Goal: Information Seeking & Learning: Learn about a topic

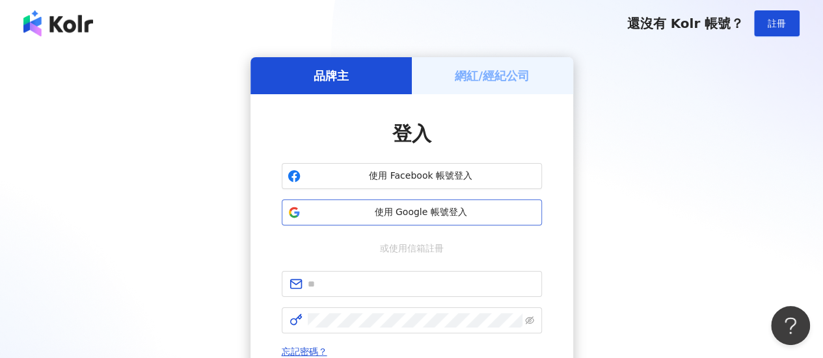
click at [459, 211] on span "使用 Google 帳號登入" at bounding box center [421, 212] width 230 height 13
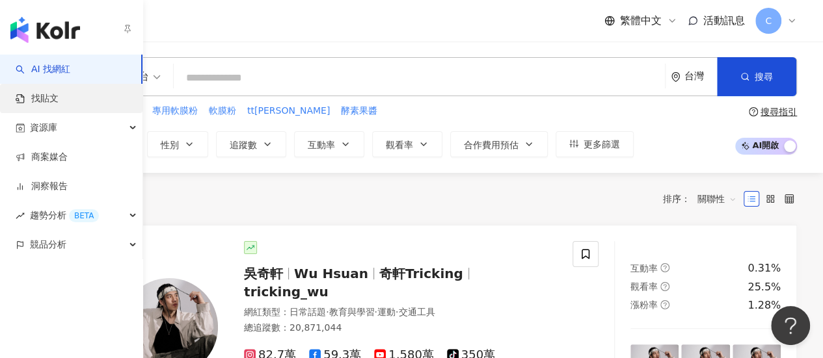
click at [34, 92] on span "找貼文" at bounding box center [44, 98] width 27 height 13
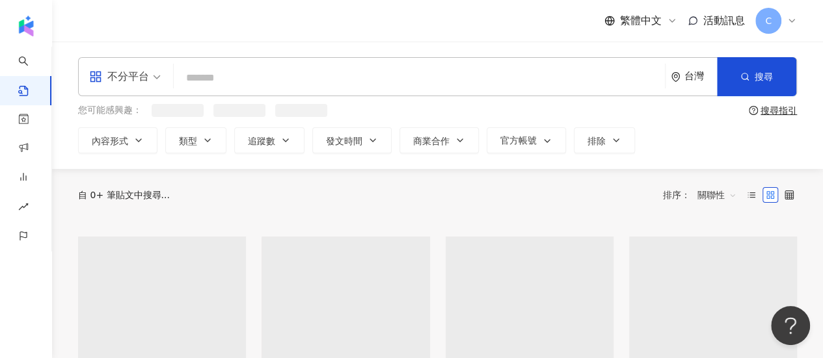
click at [226, 83] on input "search" at bounding box center [419, 78] width 481 height 28
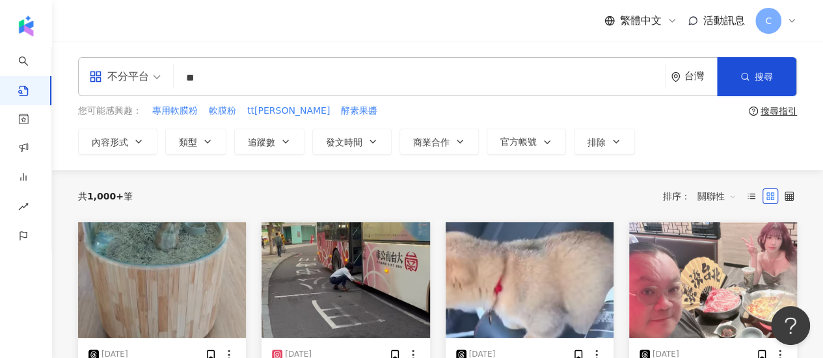
type input "*"
type input "*********"
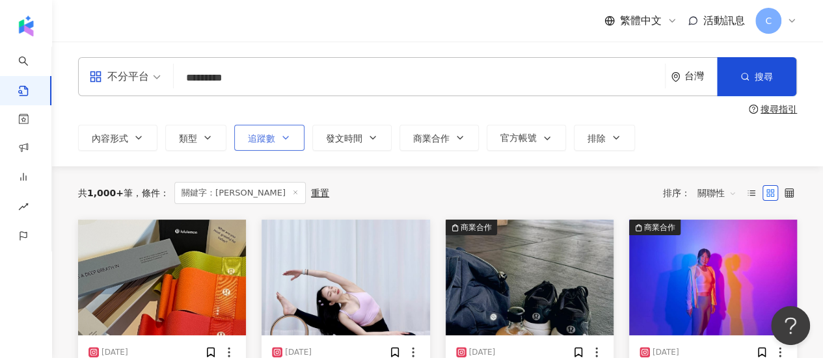
click at [281, 142] on icon "button" at bounding box center [285, 138] width 10 height 10
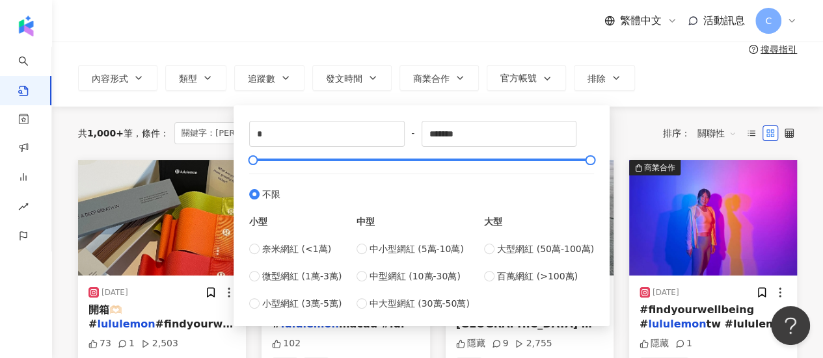
scroll to position [130, 0]
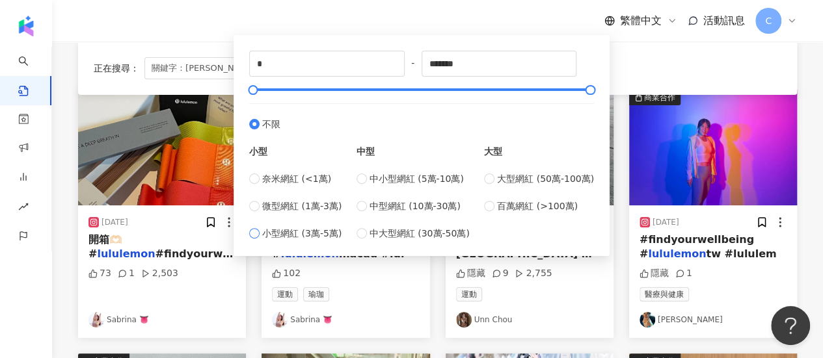
click at [318, 235] on span "小型網紅 (3萬-5萬)" at bounding box center [301, 233] width 79 height 14
type input "*****"
click at [288, 90] on div at bounding box center [422, 90] width 338 height 8
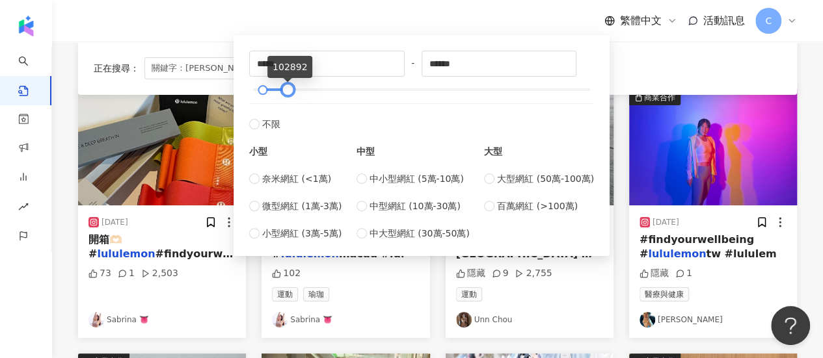
type input "******"
click at [303, 88] on div at bounding box center [422, 90] width 338 height 8
type input "*****"
click at [259, 87] on div at bounding box center [260, 90] width 7 height 7
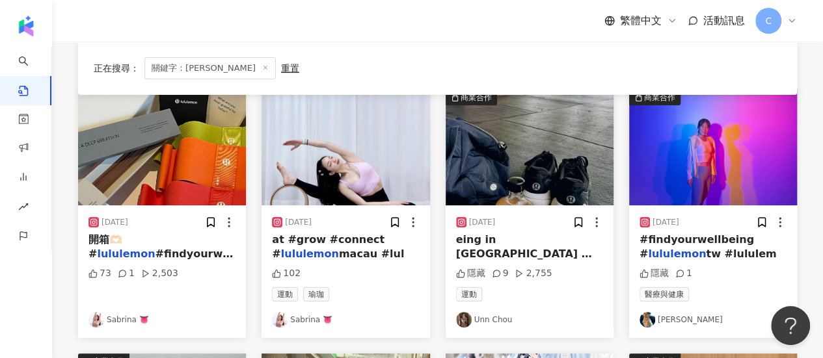
click at [649, 64] on div "正在搜尋 ： 關鍵字：lululemon 重置 排序： 關聯性" at bounding box center [438, 68] width 688 height 22
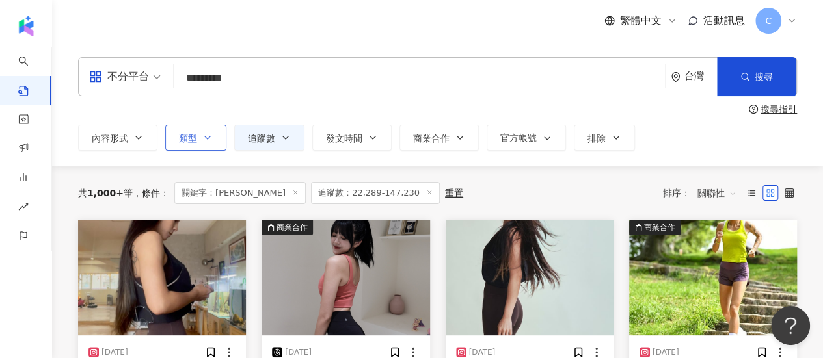
click at [216, 141] on button "類型" at bounding box center [195, 138] width 61 height 26
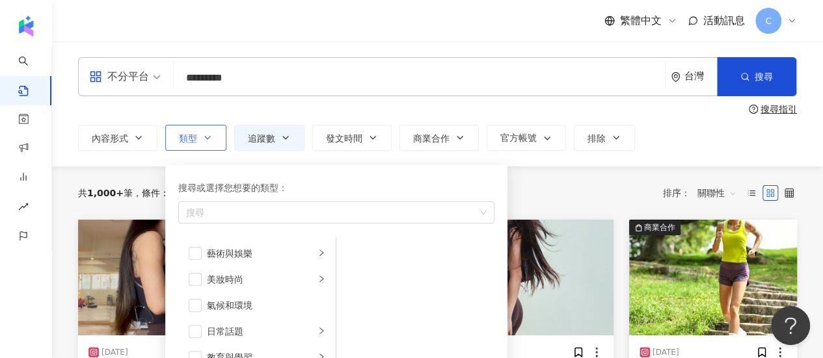
click at [216, 141] on button "類型 搜尋或選擇您想要的類型： 搜尋 藝術與娛樂 美妝時尚 氣候和環境 日常話題 教育與學習 家庭 財經 美食 命理占卜 遊戲 法政社會 生活風格 影視娛樂 …" at bounding box center [195, 138] width 61 height 26
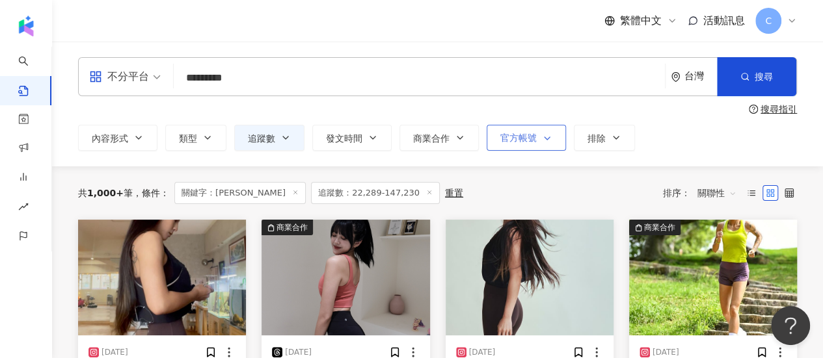
click at [542, 142] on icon "button" at bounding box center [547, 138] width 10 height 10
click at [619, 137] on button "排除" at bounding box center [604, 138] width 61 height 26
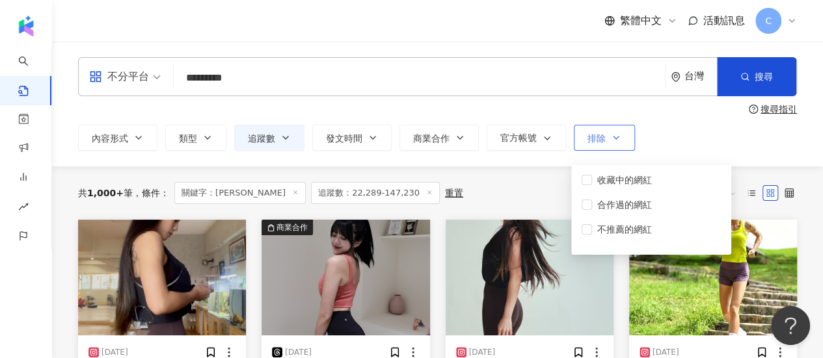
click at [617, 139] on icon "button" at bounding box center [616, 138] width 10 height 10
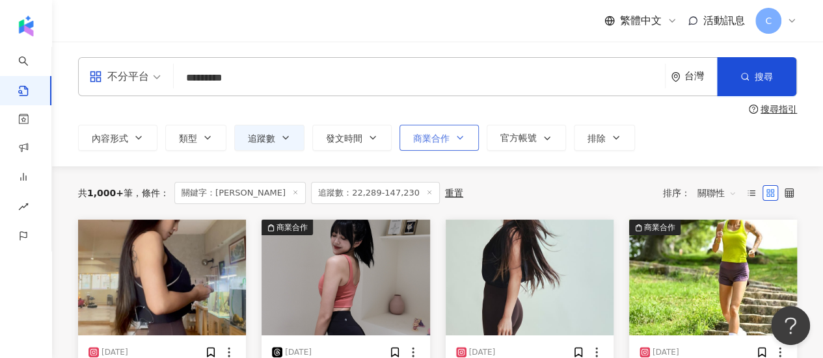
click at [447, 137] on span "商業合作" at bounding box center [431, 138] width 36 height 10
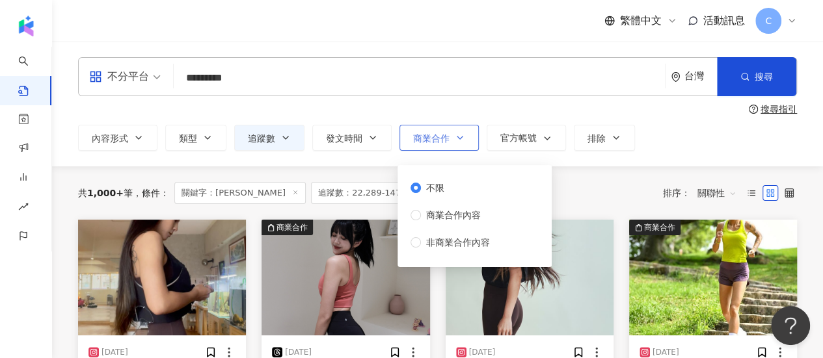
click at [456, 135] on icon "button" at bounding box center [460, 138] width 10 height 10
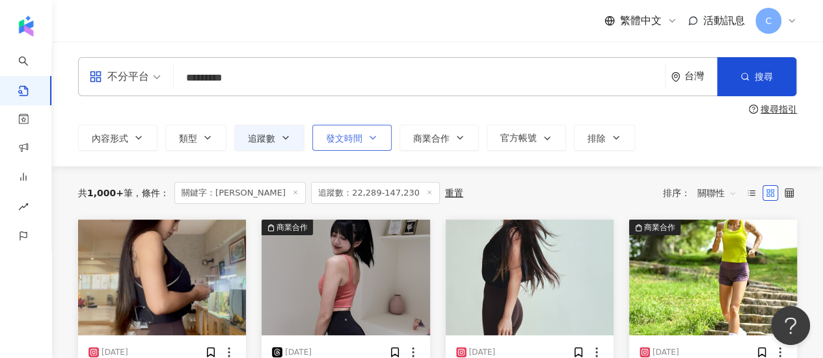
click at [354, 136] on span "發文時間" at bounding box center [344, 138] width 36 height 10
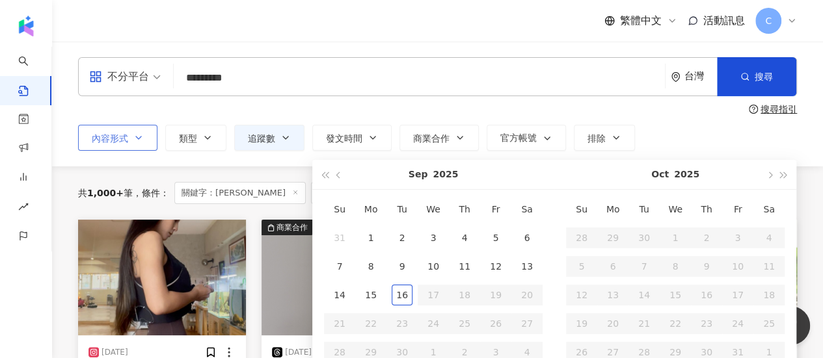
click at [120, 138] on span "內容形式" at bounding box center [110, 138] width 36 height 10
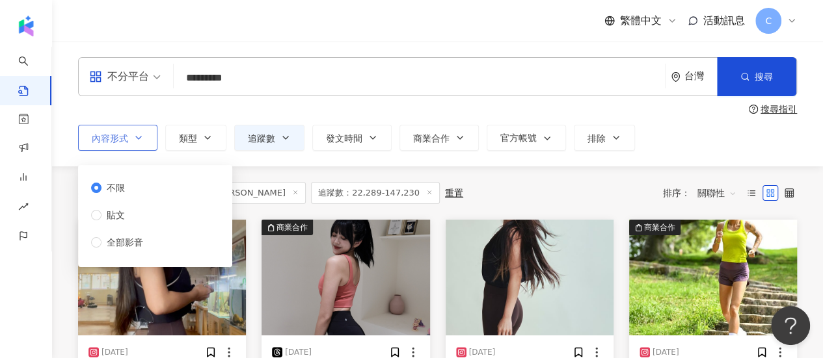
click at [120, 138] on span "內容形式" at bounding box center [110, 138] width 36 height 10
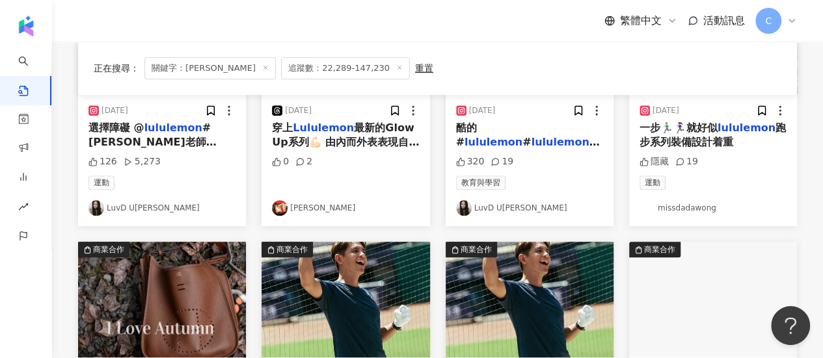
scroll to position [390, 0]
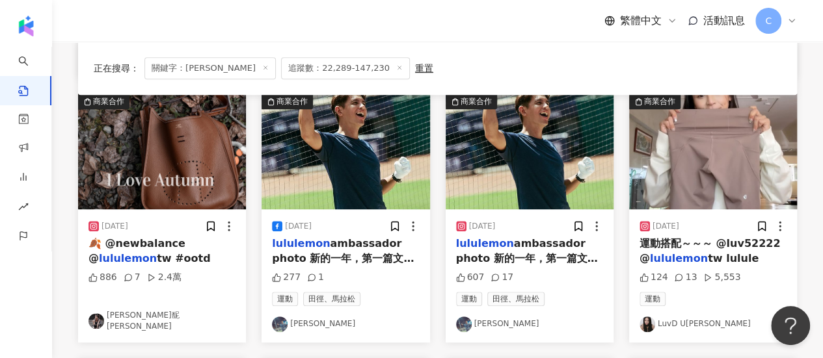
click at [688, 321] on link "LuvD U小杜老師" at bounding box center [713, 325] width 147 height 16
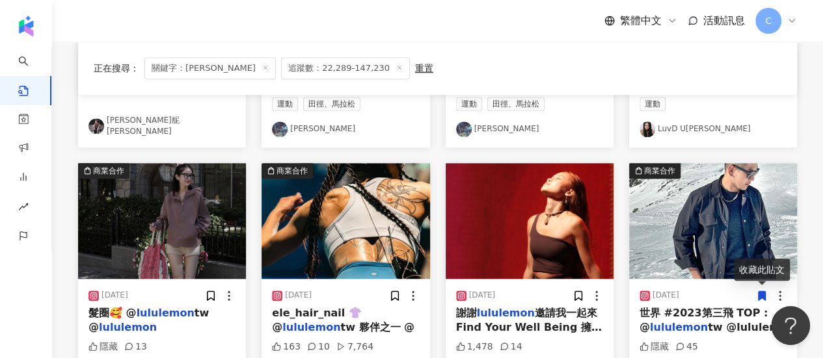
scroll to position [716, 0]
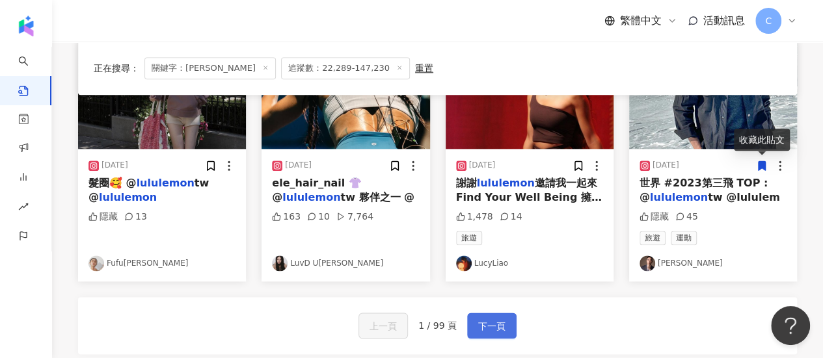
click at [499, 326] on span "下一頁" at bounding box center [491, 327] width 27 height 16
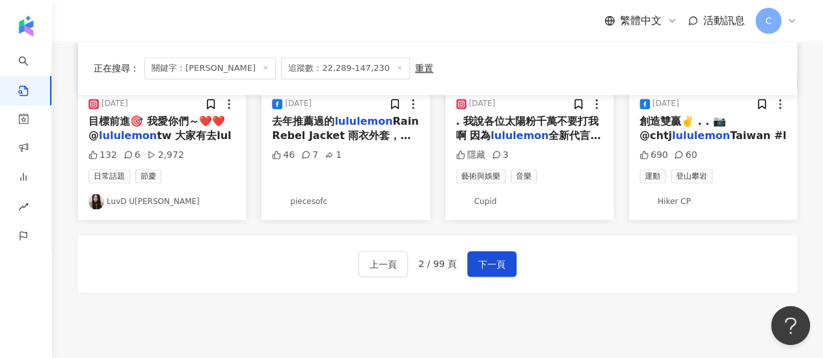
scroll to position [781, 0]
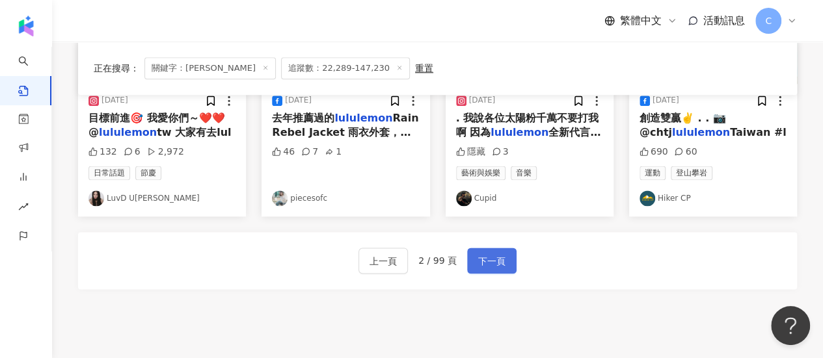
click at [480, 255] on span "下一頁" at bounding box center [491, 262] width 27 height 16
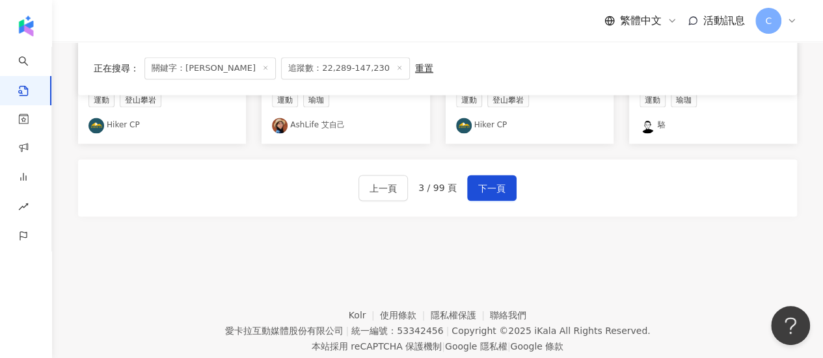
scroll to position [887, 0]
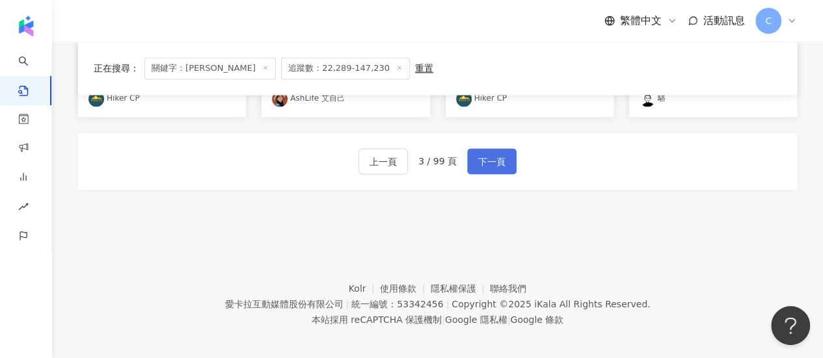
click at [497, 163] on button "下一頁" at bounding box center [491, 161] width 49 height 26
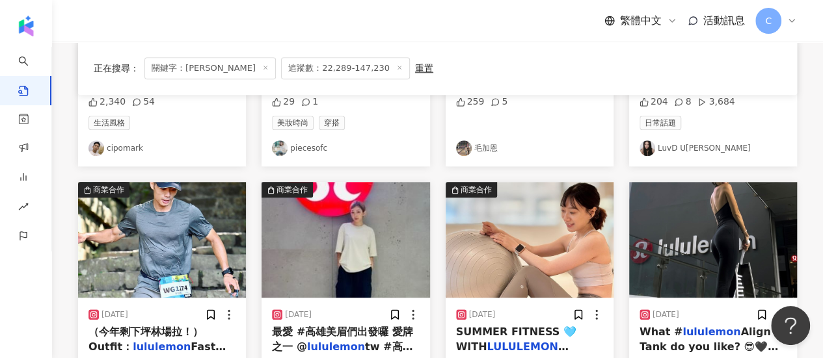
scroll to position [651, 0]
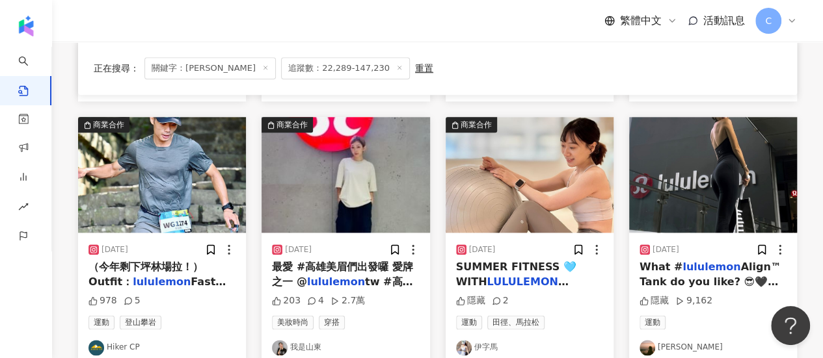
click at [303, 350] on link "我是山東" at bounding box center [345, 348] width 147 height 16
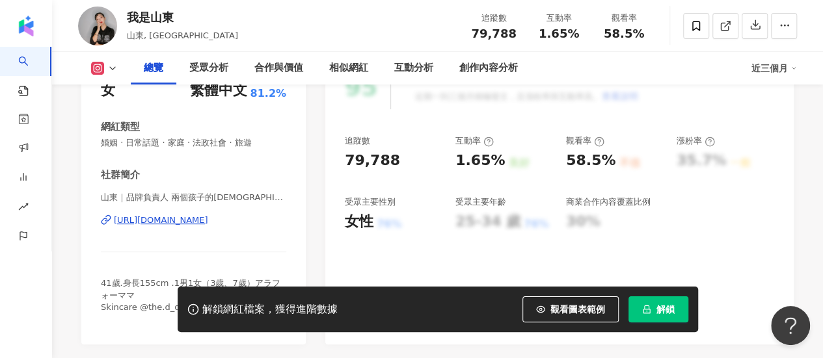
scroll to position [260, 0]
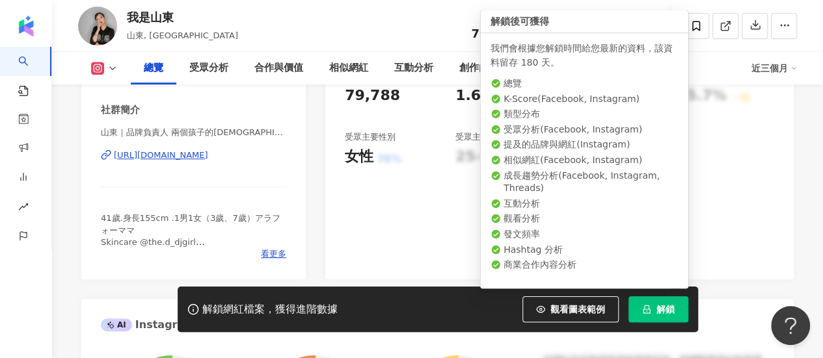
click at [648, 307] on icon "lock" at bounding box center [646, 310] width 7 height 8
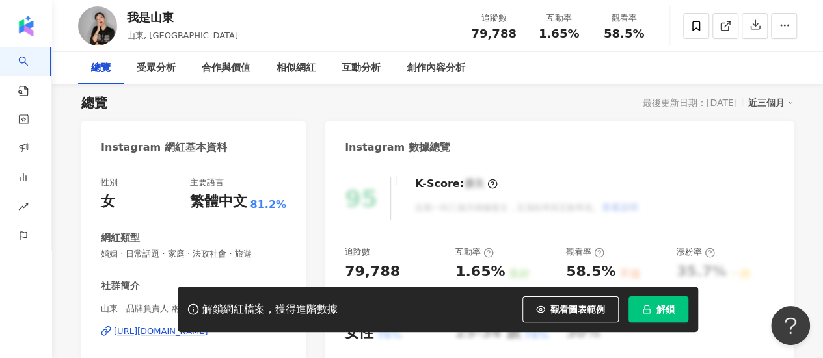
scroll to position [0, 0]
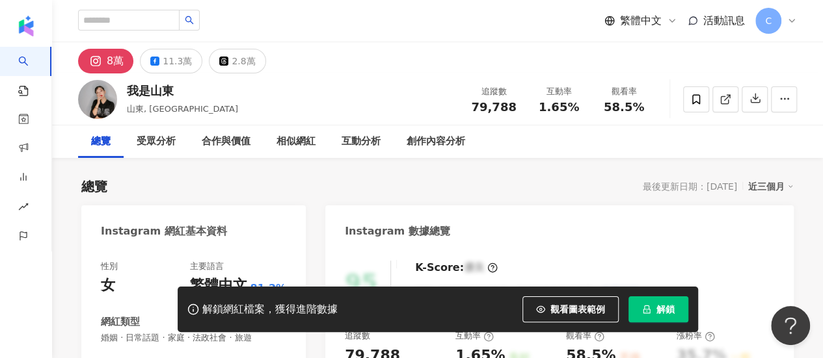
click at [651, 314] on button "解鎖" at bounding box center [658, 310] width 60 height 26
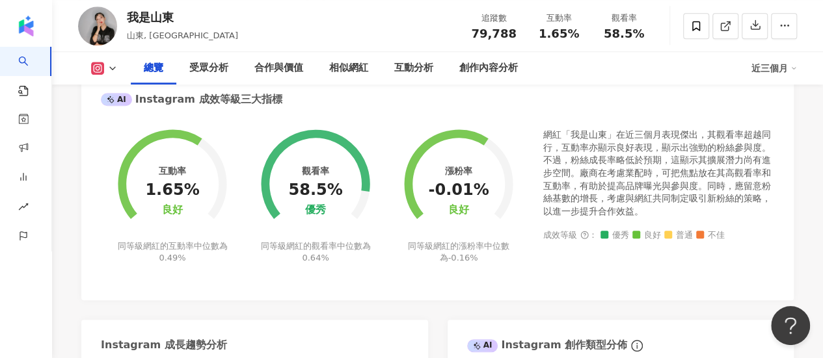
scroll to position [325, 0]
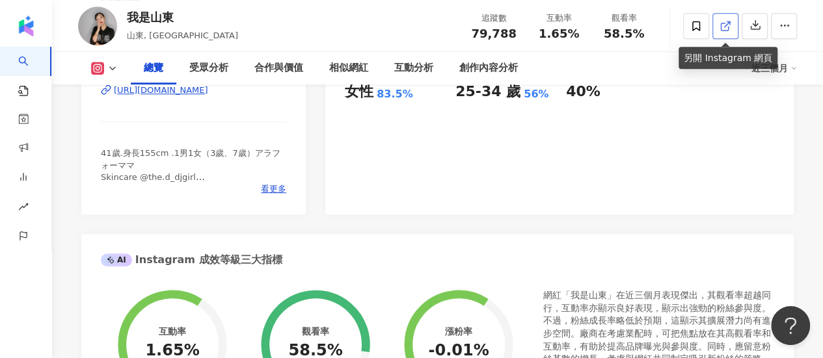
click at [722, 33] on span at bounding box center [726, 26] width 12 height 14
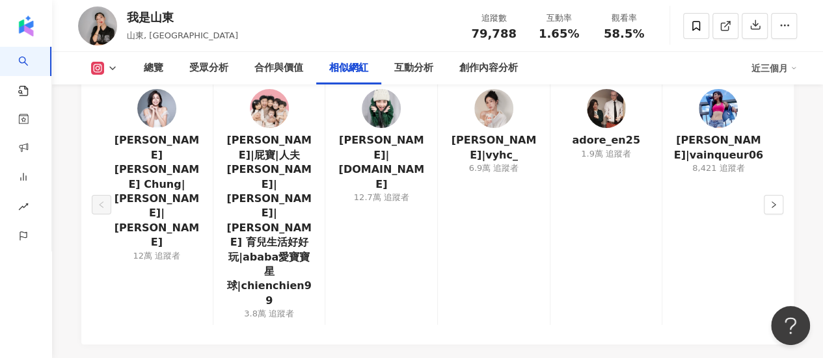
scroll to position [2212, 0]
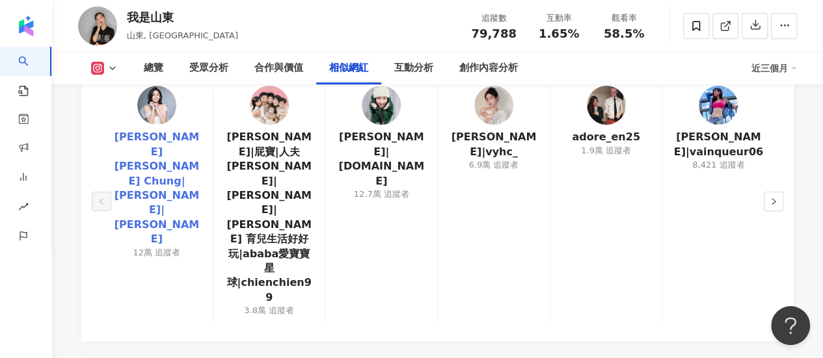
click at [142, 142] on link "鍾欣怡 Cathy Chung|鍾欣怡|Cathy Chung" at bounding box center [156, 188] width 91 height 116
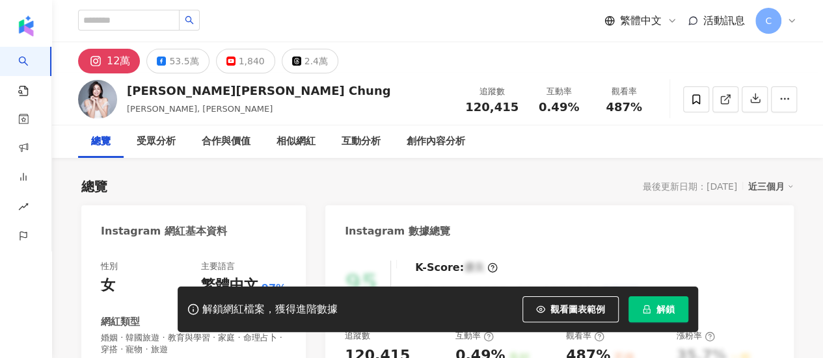
click at [654, 312] on button "解鎖" at bounding box center [658, 310] width 60 height 26
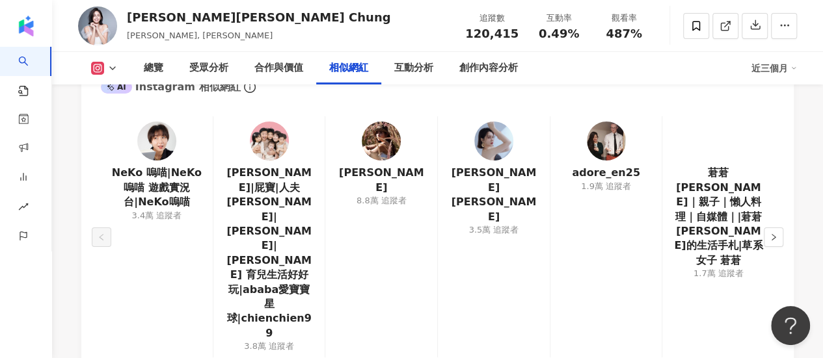
scroll to position [2212, 0]
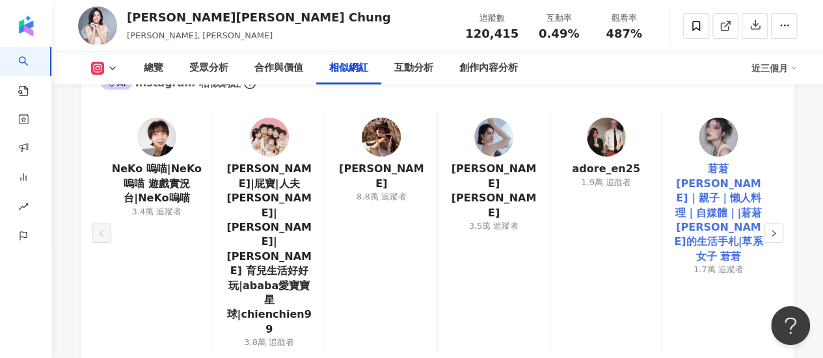
click at [731, 204] on link "莙莙Chloe｜親子｜懶人料理｜自媒體｜|莙莙chloe的生活手札|草系女子 莙莙" at bounding box center [718, 213] width 91 height 102
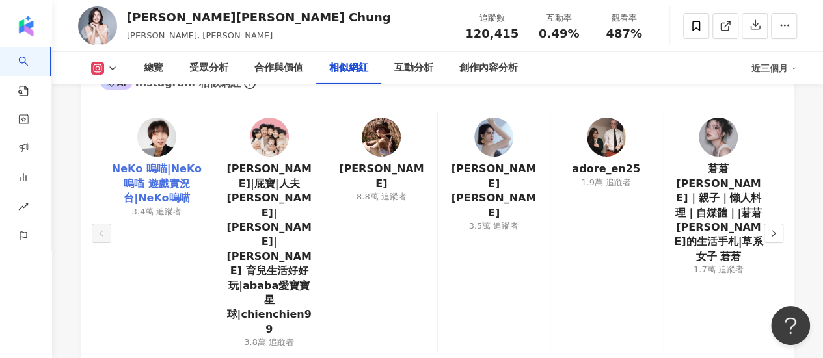
click at [159, 162] on link "NeKo 嗚喵|NeKo嗚喵 遊戲實況台|NeKo嗚喵" at bounding box center [156, 184] width 91 height 44
click at [504, 118] on img at bounding box center [493, 137] width 39 height 39
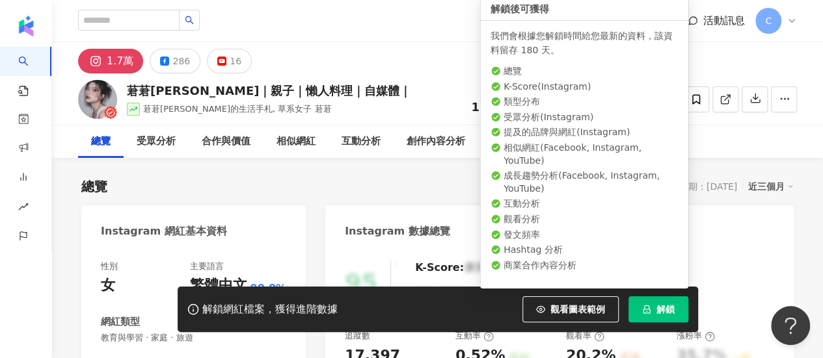
click at [648, 318] on button "解鎖" at bounding box center [658, 310] width 60 height 26
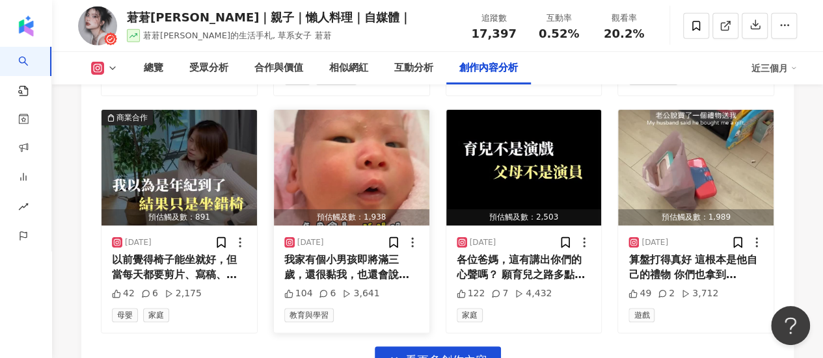
scroll to position [4684, 0]
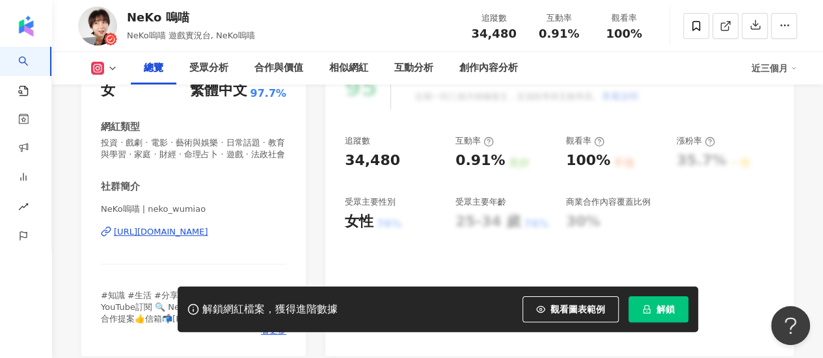
scroll to position [260, 0]
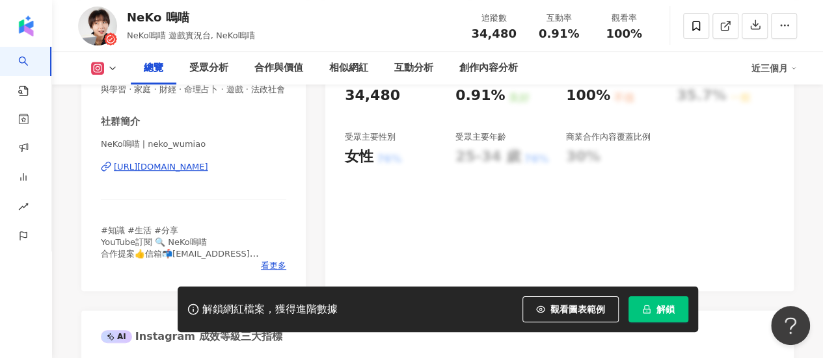
click at [680, 310] on button "解鎖" at bounding box center [658, 310] width 60 height 26
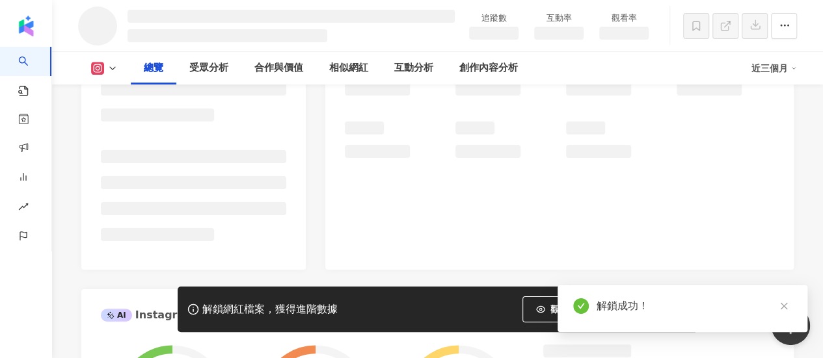
scroll to position [217, 0]
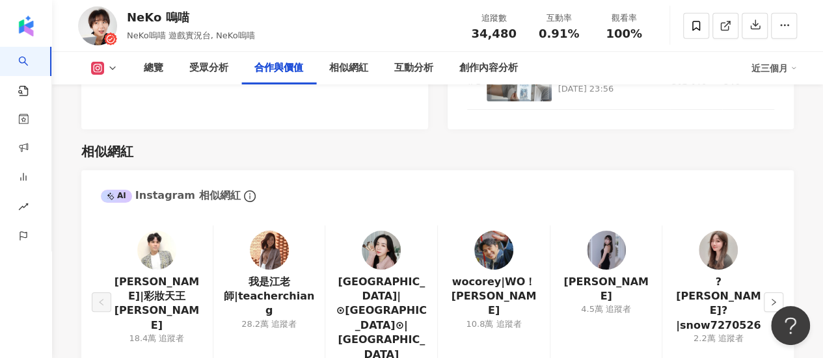
scroll to position [2071, 0]
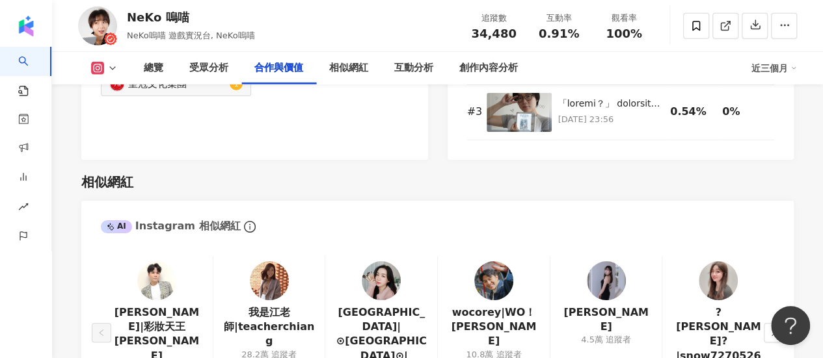
click at [366, 282] on img at bounding box center [381, 281] width 39 height 39
click at [263, 282] on img at bounding box center [269, 281] width 39 height 39
click at [600, 275] on img at bounding box center [606, 281] width 39 height 39
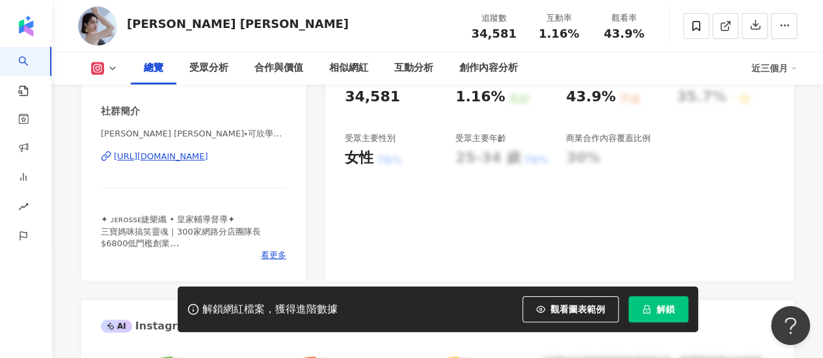
scroll to position [260, 0]
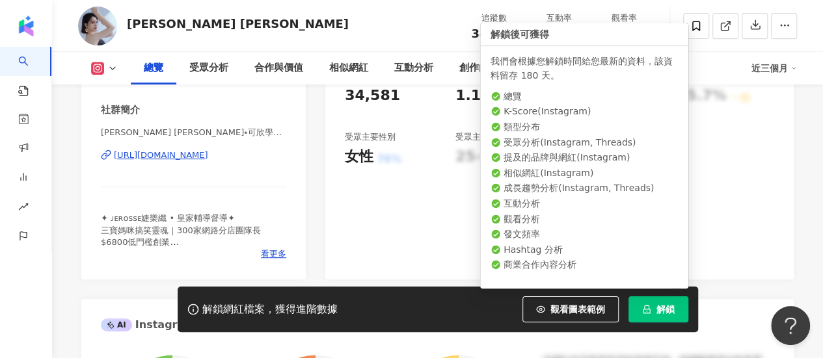
click at [680, 311] on button "解鎖" at bounding box center [658, 310] width 60 height 26
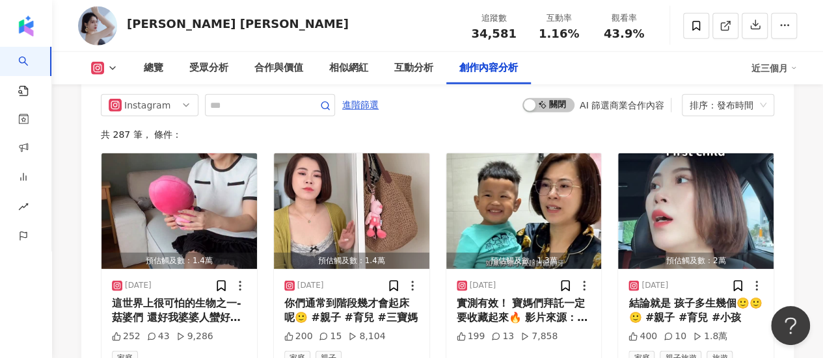
scroll to position [4413, 0]
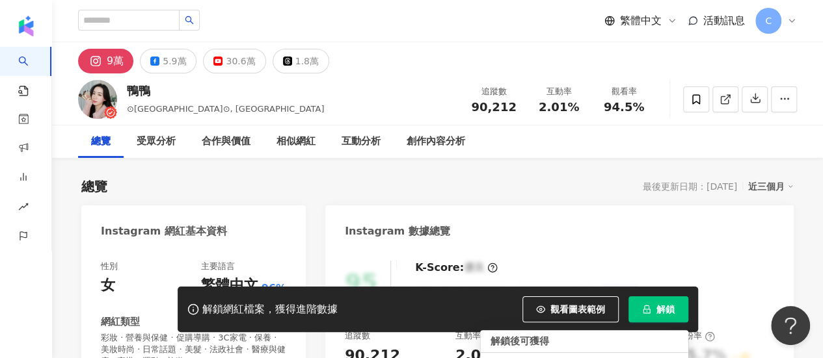
click at [657, 303] on button "解鎖" at bounding box center [658, 310] width 60 height 26
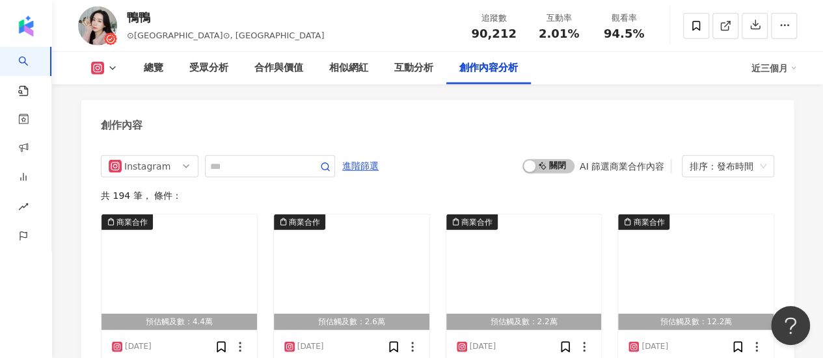
scroll to position [4099, 0]
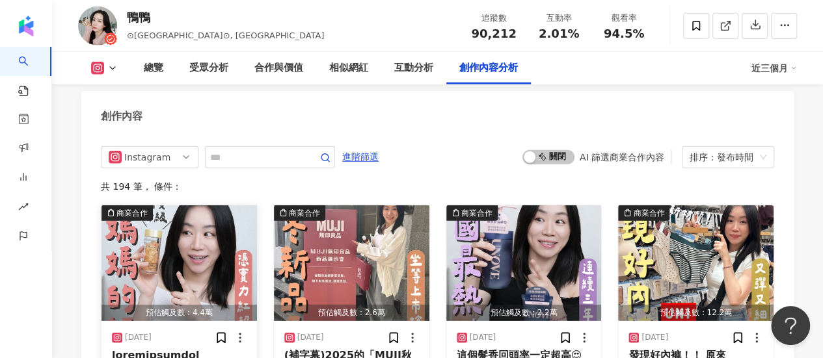
click at [190, 225] on img "button" at bounding box center [178, 264] width 155 height 116
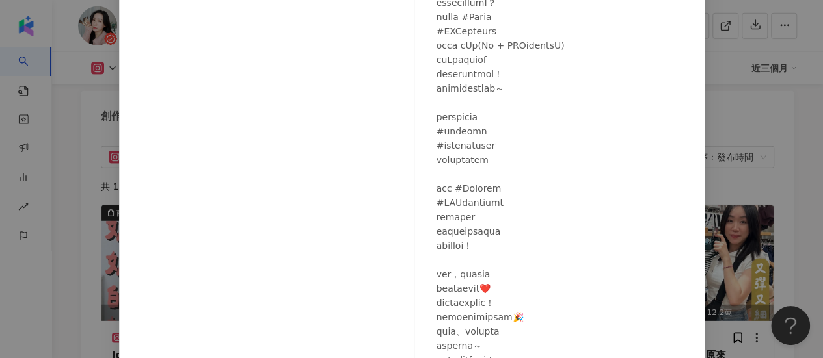
scroll to position [195, 0]
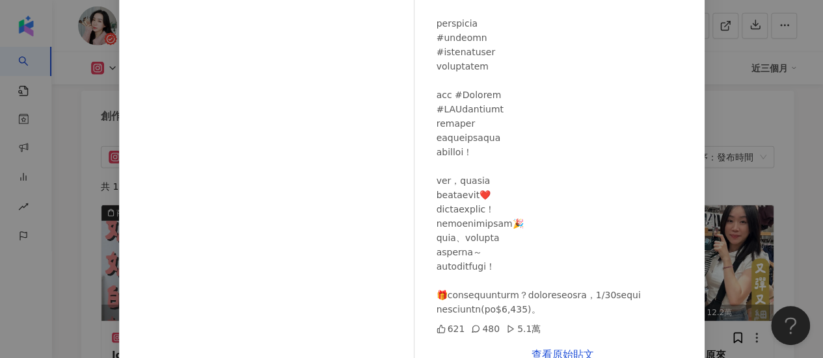
click at [811, 225] on div "鴨鴨 [DATE] 621 480 5.1萬 查看原始貼文" at bounding box center [411, 179] width 823 height 358
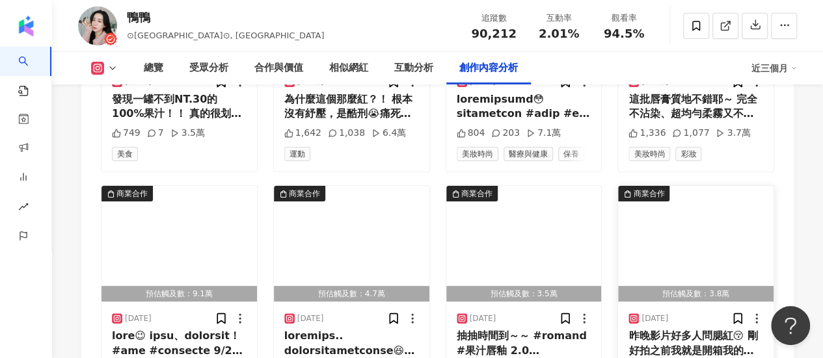
scroll to position [4619, 0]
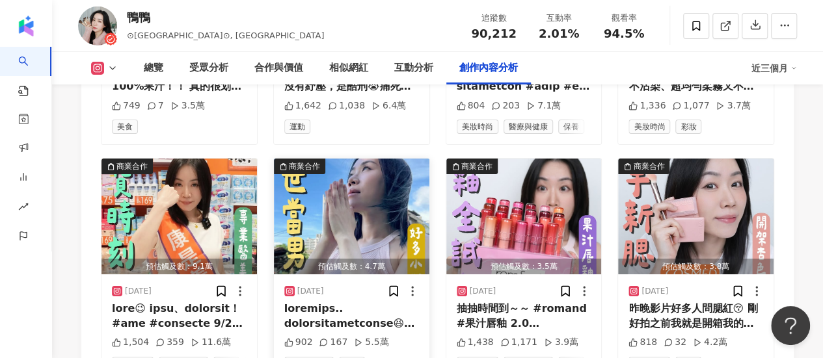
click at [299, 159] on img "button" at bounding box center [351, 217] width 155 height 116
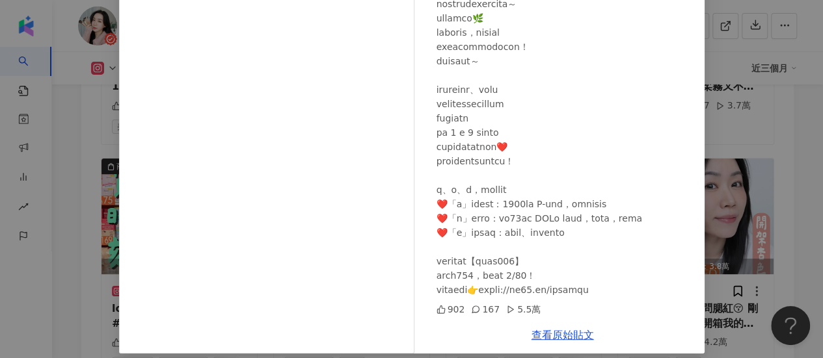
scroll to position [225, 0]
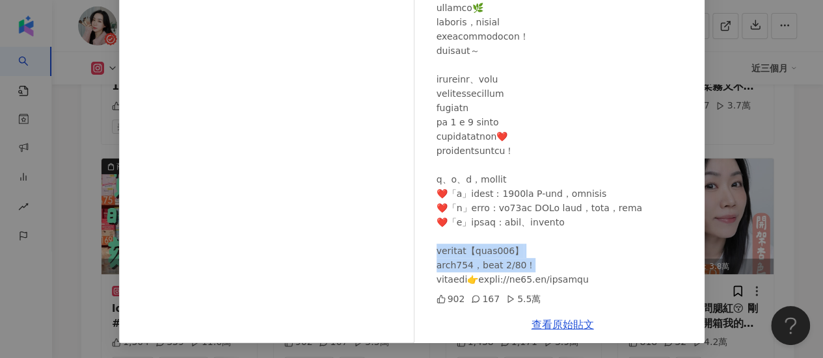
drag, startPoint x: 432, startPoint y: 251, endPoint x: 561, endPoint y: 270, distance: 130.2
click at [561, 270] on div at bounding box center [566, 79] width 258 height 415
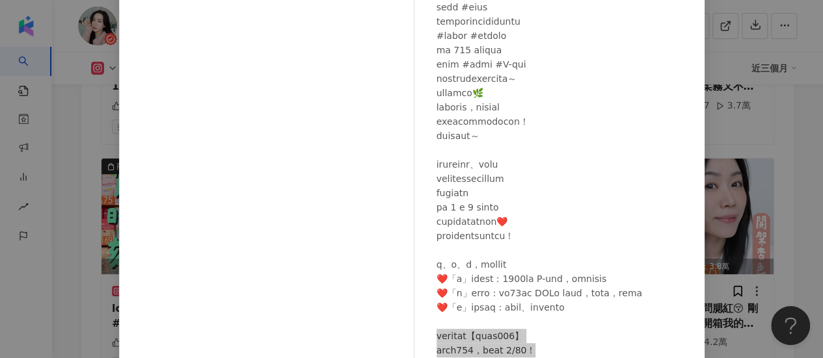
scroll to position [160, 0]
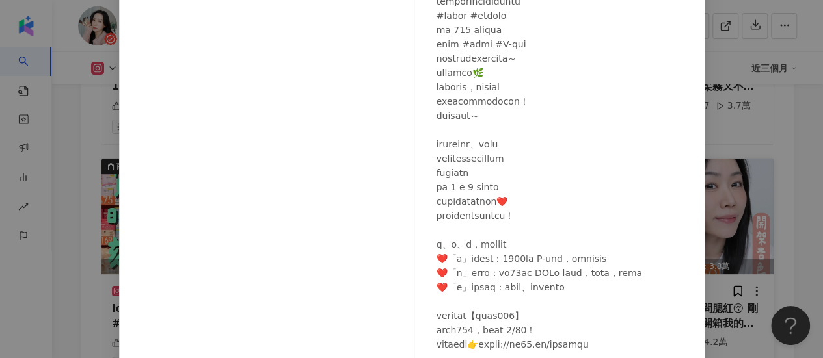
click at [734, 250] on div "鴨鴨 [DATE] 902 167 5.5萬 查看原始貼文" at bounding box center [411, 179] width 823 height 358
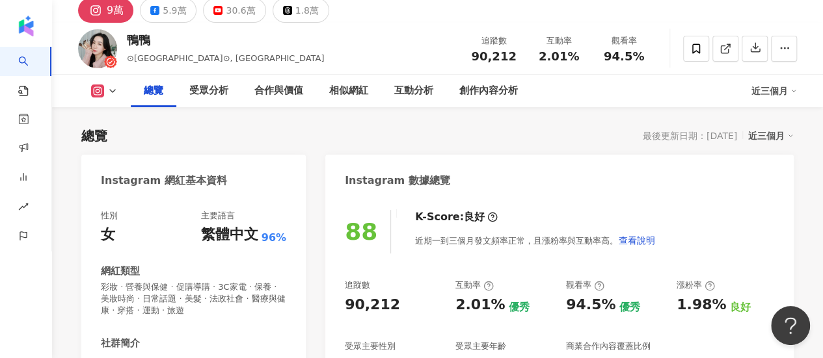
scroll to position [0, 0]
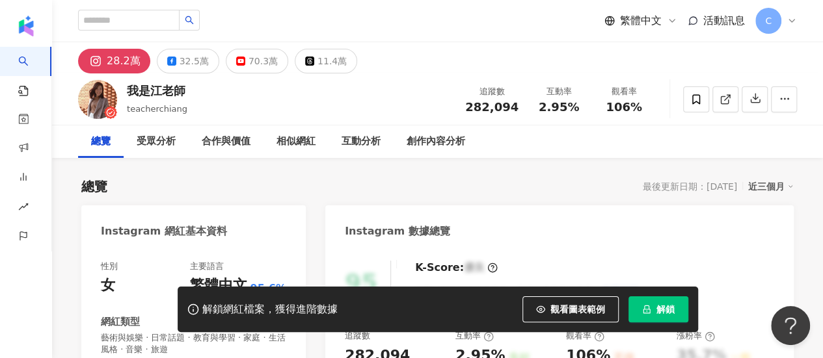
click at [649, 306] on icon "lock" at bounding box center [646, 309] width 9 height 9
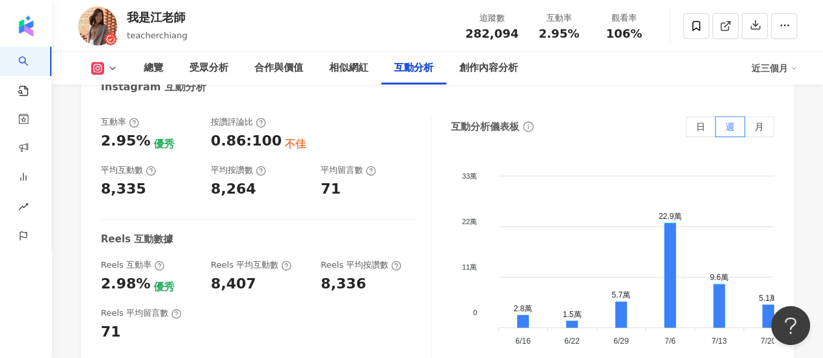
scroll to position [2407, 0]
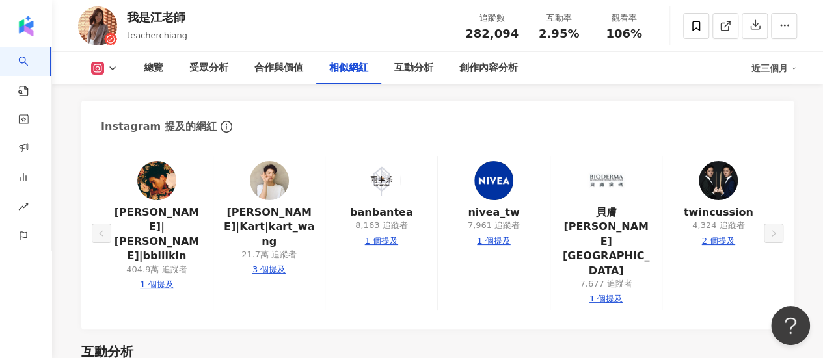
click at [264, 161] on img at bounding box center [269, 180] width 39 height 39
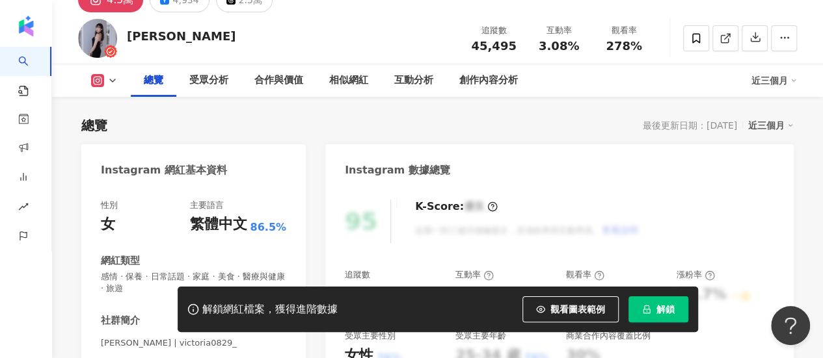
scroll to position [260, 0]
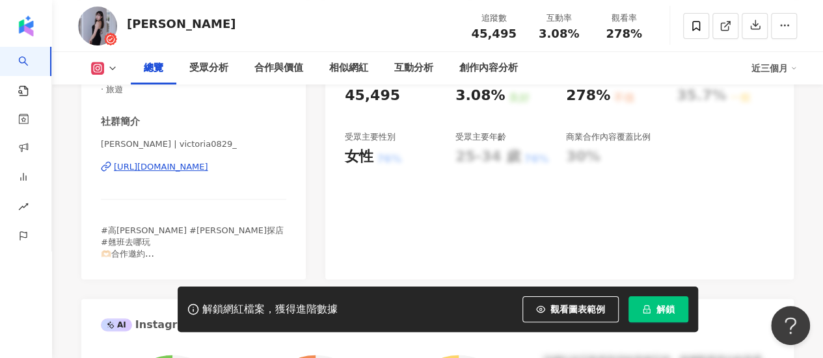
click at [674, 309] on button "解鎖" at bounding box center [658, 310] width 60 height 26
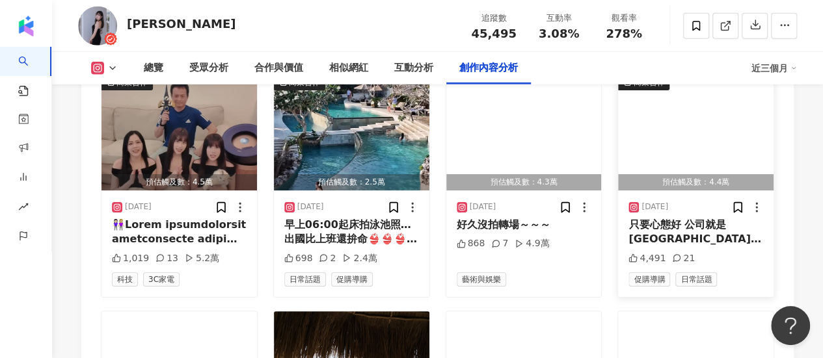
scroll to position [4034, 0]
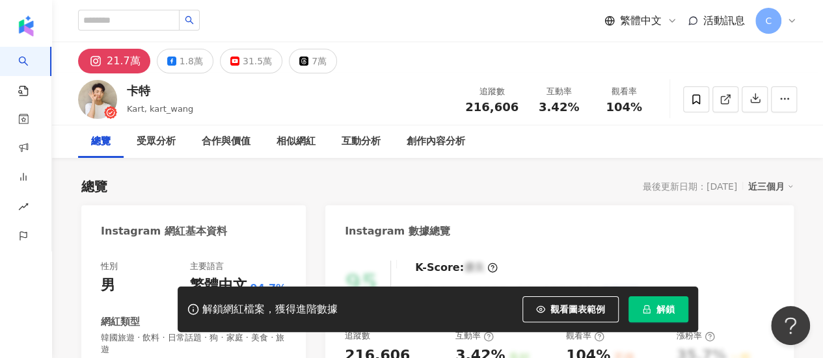
click at [653, 303] on button "解鎖" at bounding box center [658, 310] width 60 height 26
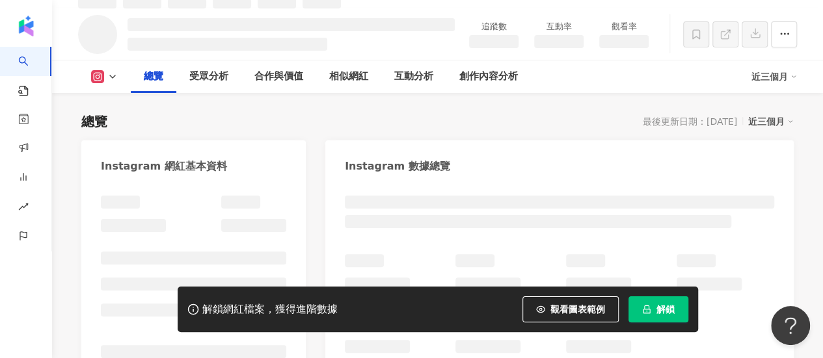
scroll to position [79, 0]
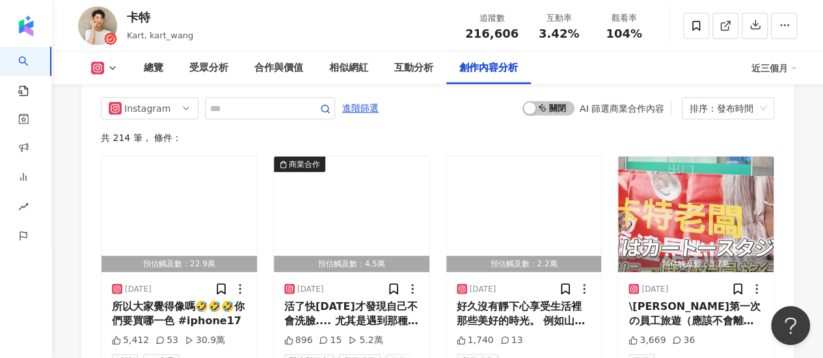
scroll to position [4307, 0]
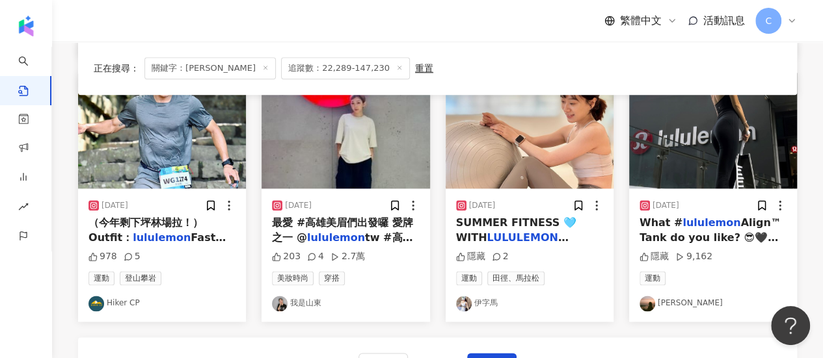
scroll to position [716, 0]
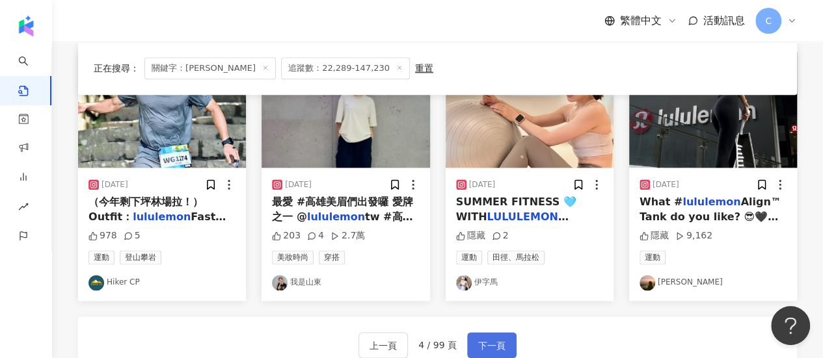
click at [487, 332] on button "下一頁" at bounding box center [491, 345] width 49 height 26
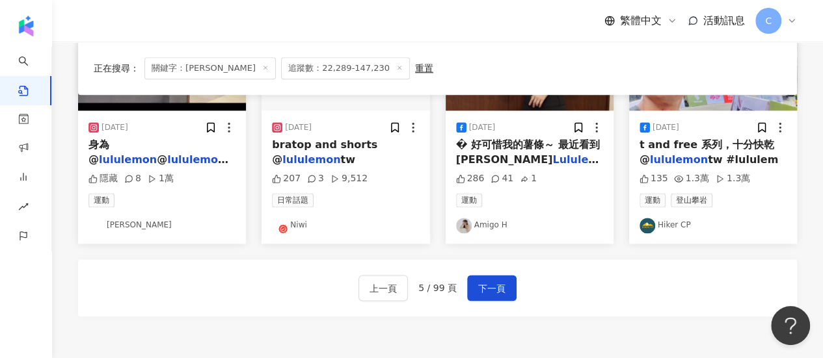
scroll to position [846, 0]
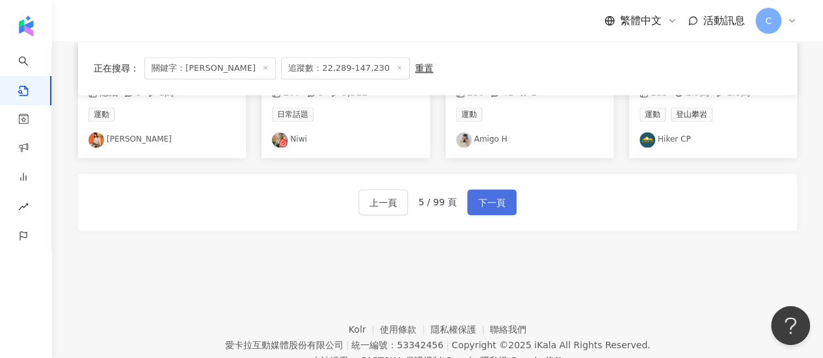
click at [473, 198] on button "下一頁" at bounding box center [491, 202] width 49 height 26
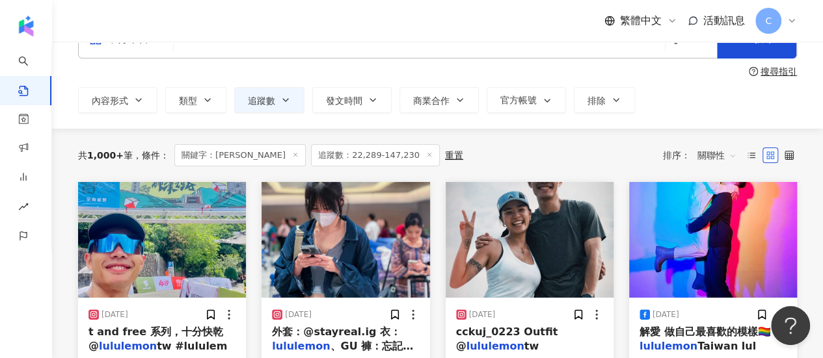
scroll to position [65, 0]
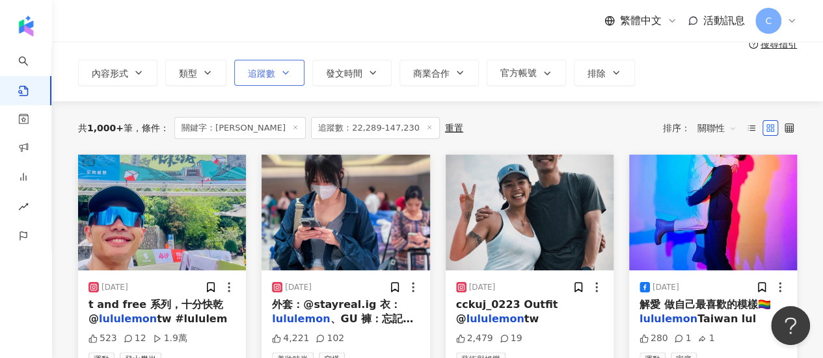
click at [281, 74] on icon "button" at bounding box center [285, 73] width 10 height 10
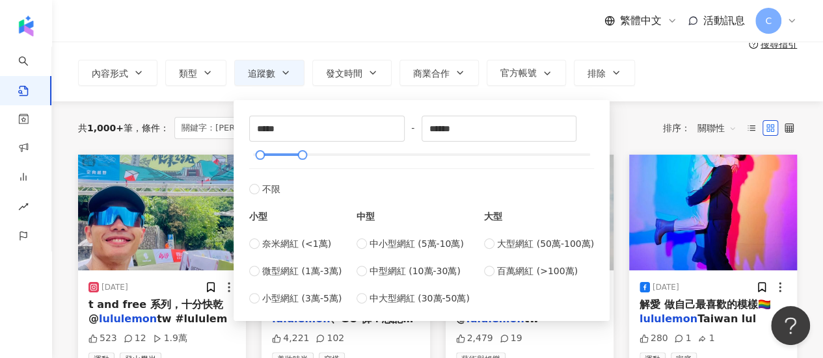
type input "*****"
click at [271, 157] on div at bounding box center [422, 155] width 338 height 8
click at [630, 117] on div "共 1,000+ 筆 條件 ： 關鍵字：lululemon 追蹤數：22,289-147,230 重置 排序： 關聯性" at bounding box center [437, 128] width 719 height 22
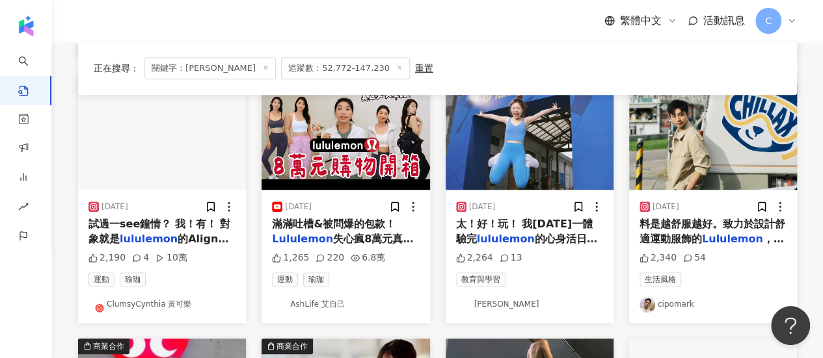
scroll to position [390, 0]
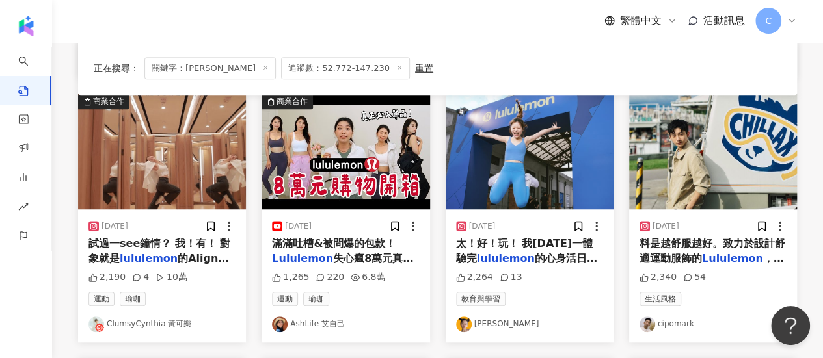
click at [468, 325] on img at bounding box center [464, 325] width 16 height 16
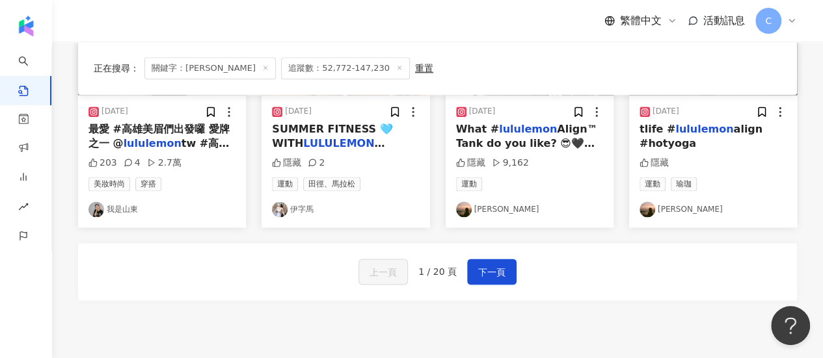
scroll to position [887, 0]
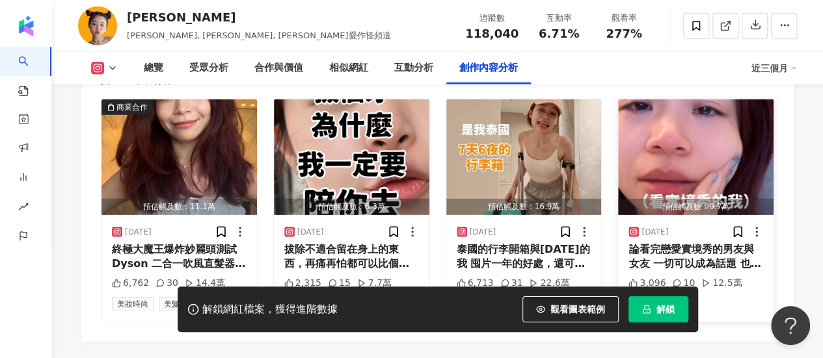
scroll to position [4136, 0]
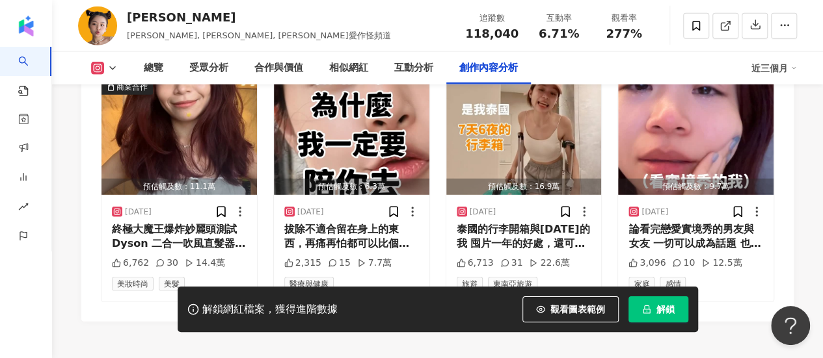
click at [655, 324] on div "解鎖網紅檔案，獲得進階數據 觀看圖表範例 解鎖" at bounding box center [438, 310] width 520 height 46
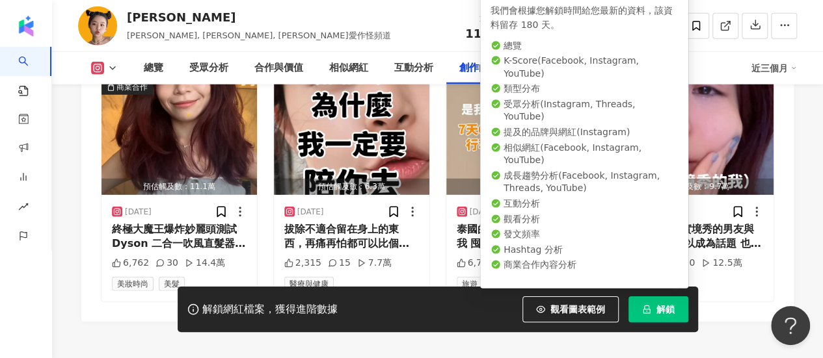
click at [659, 307] on span "解鎖" at bounding box center [665, 309] width 18 height 10
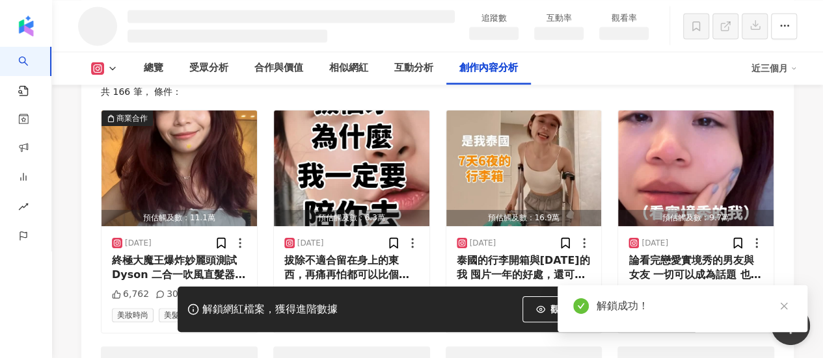
scroll to position [3654, 0]
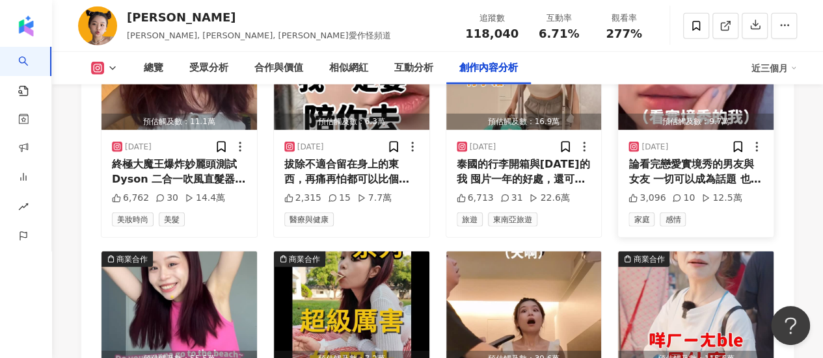
scroll to position [4049, 0]
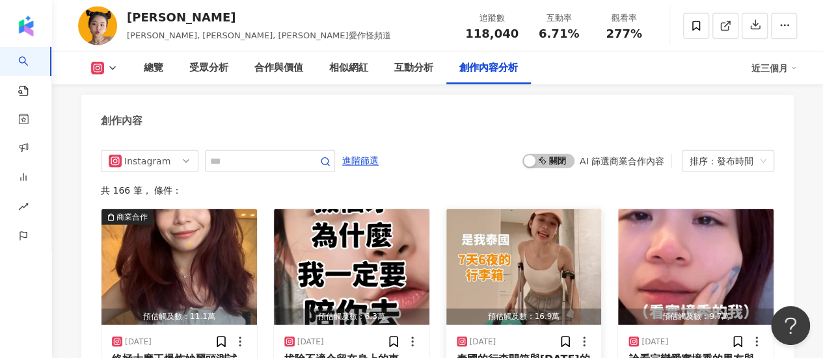
click at [515, 216] on img "button" at bounding box center [523, 267] width 155 height 116
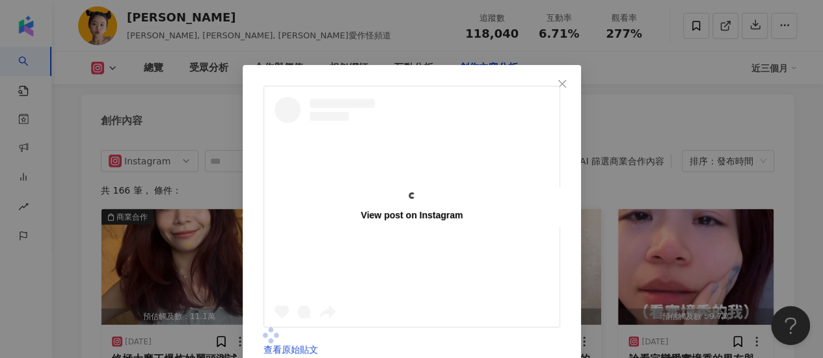
click at [515, 328] on div at bounding box center [411, 335] width 297 height 15
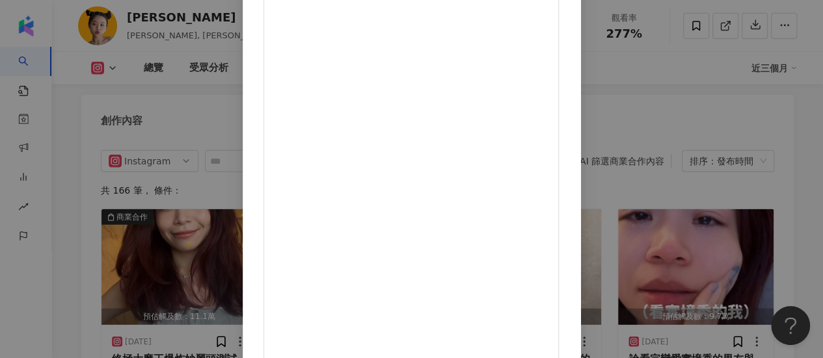
scroll to position [65, 0]
click at [755, 83] on div "Gisele Lai 2025/9/4 泰國的行李開箱與一年後的我 囤片一年的好處，還可以review 今年還會去泰國 再跟你分享我的改變 「小吉愛買，已改變…" at bounding box center [411, 179] width 823 height 358
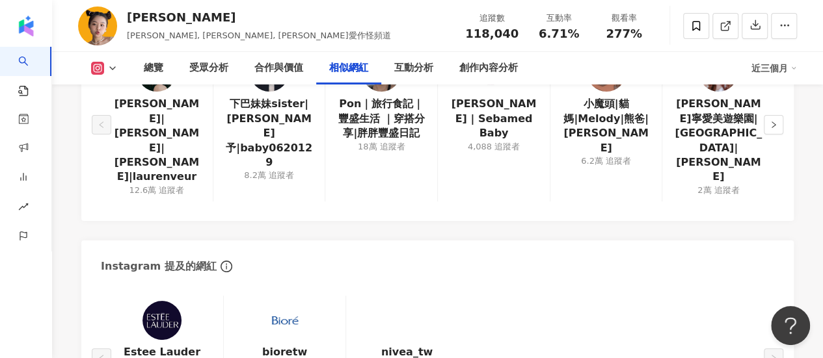
scroll to position [2212, 0]
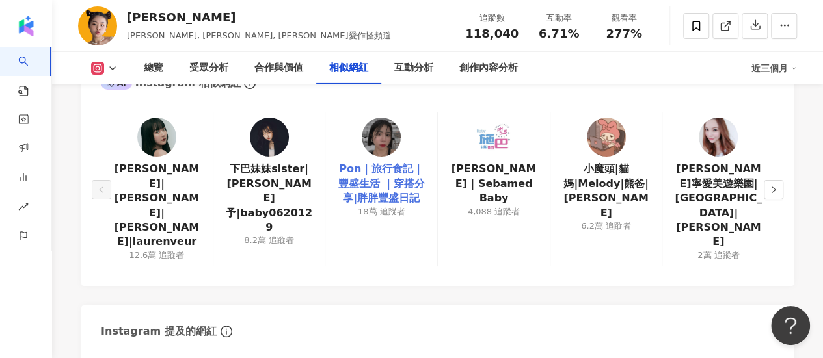
click at [383, 166] on link "Pon｜旅行食記｜豐盛生活 ｜穿搭分享|胖胖豐盛日記" at bounding box center [381, 184] width 91 height 44
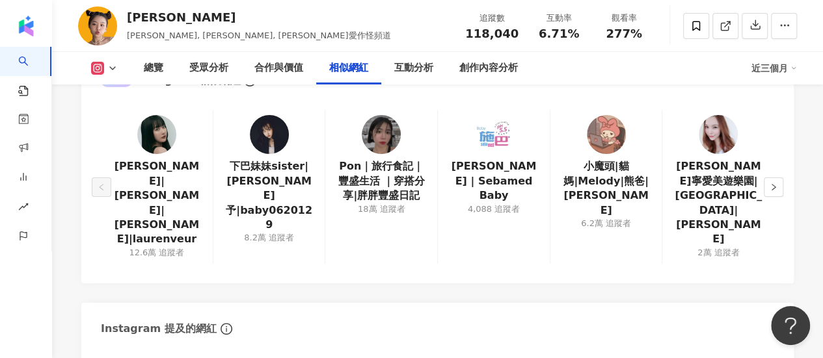
scroll to position [2147, 0]
